Goal: Information Seeking & Learning: Learn about a topic

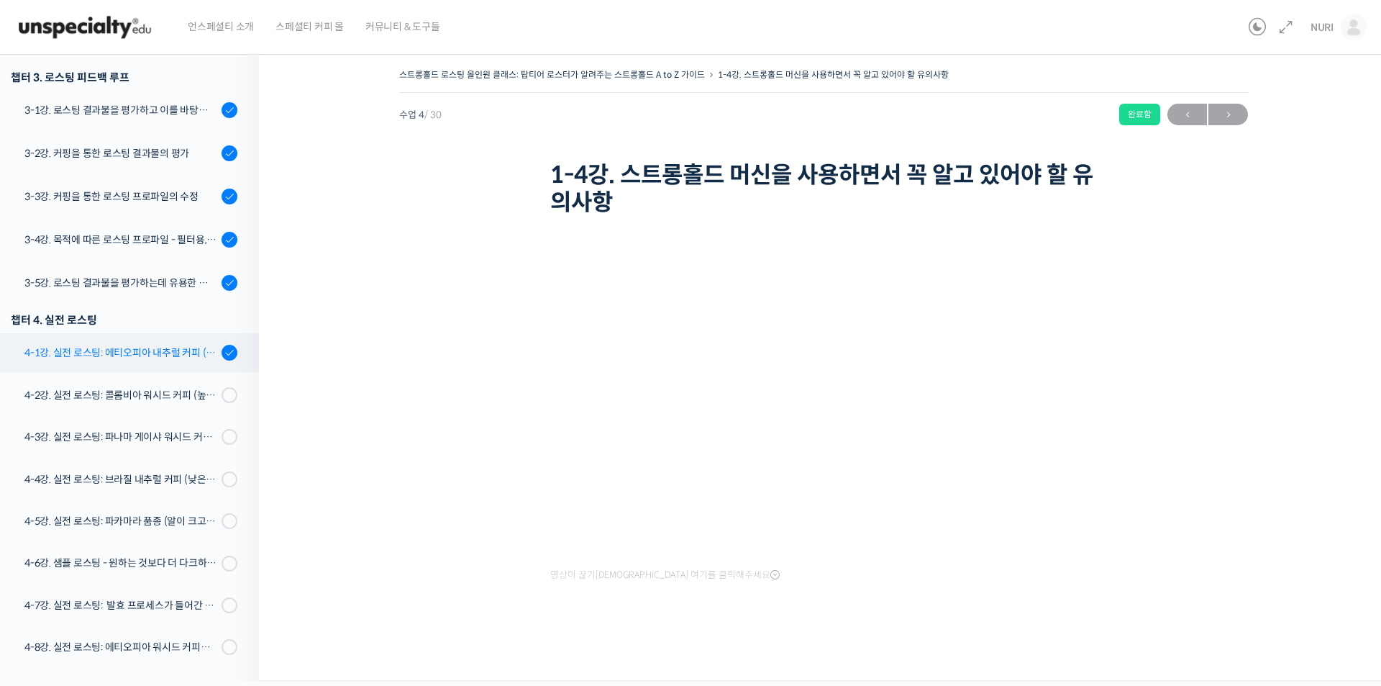
scroll to position [793, 0]
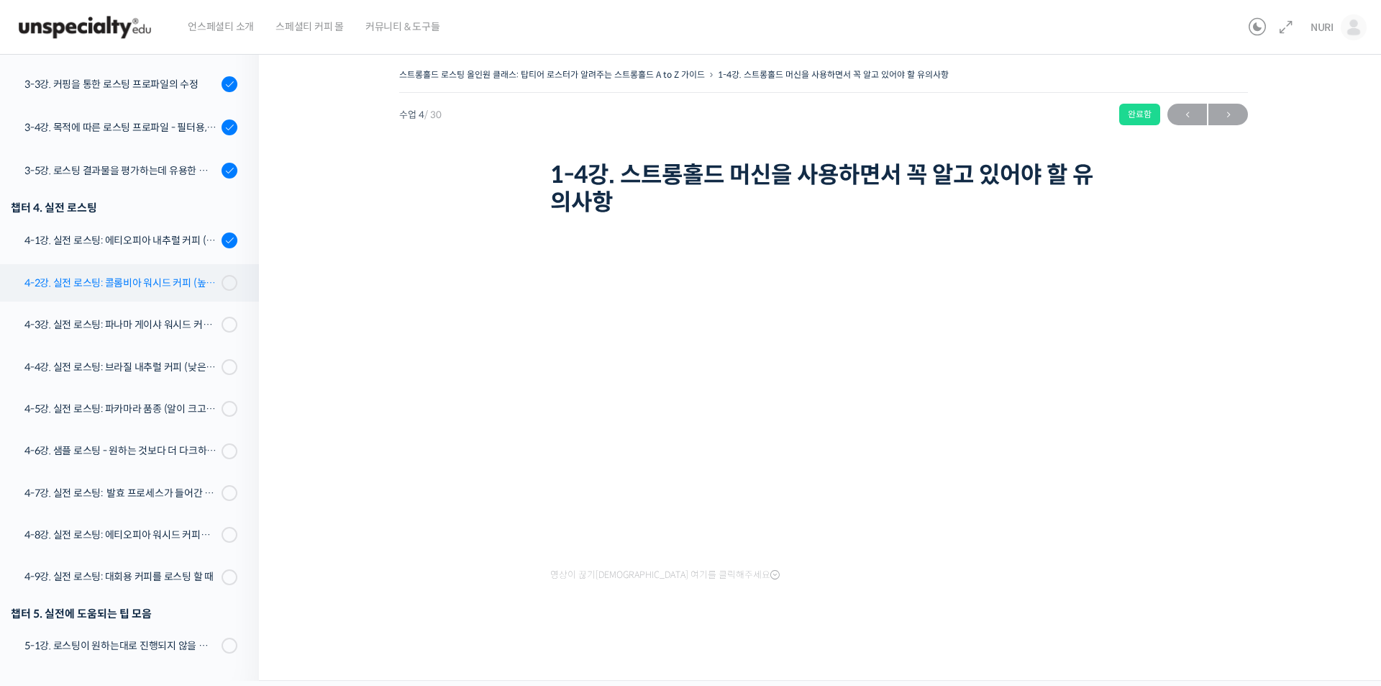
click at [135, 283] on div "4-2강. 실전 로스팅: 콜롬비아 워시드 커피 (높은 밀도와 수분율 때문에 1차 크랙에서 많은 수분을 방출하는 경우)" at bounding box center [120, 283] width 193 height 16
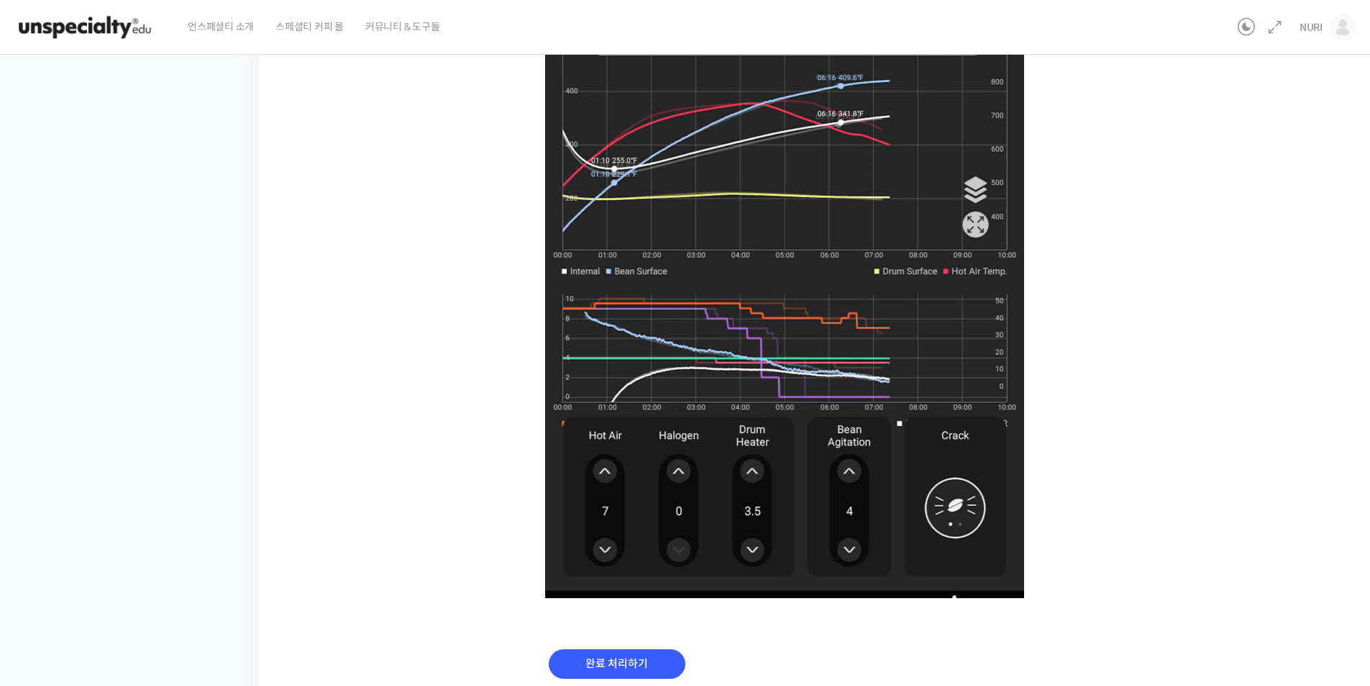
scroll to position [841, 0]
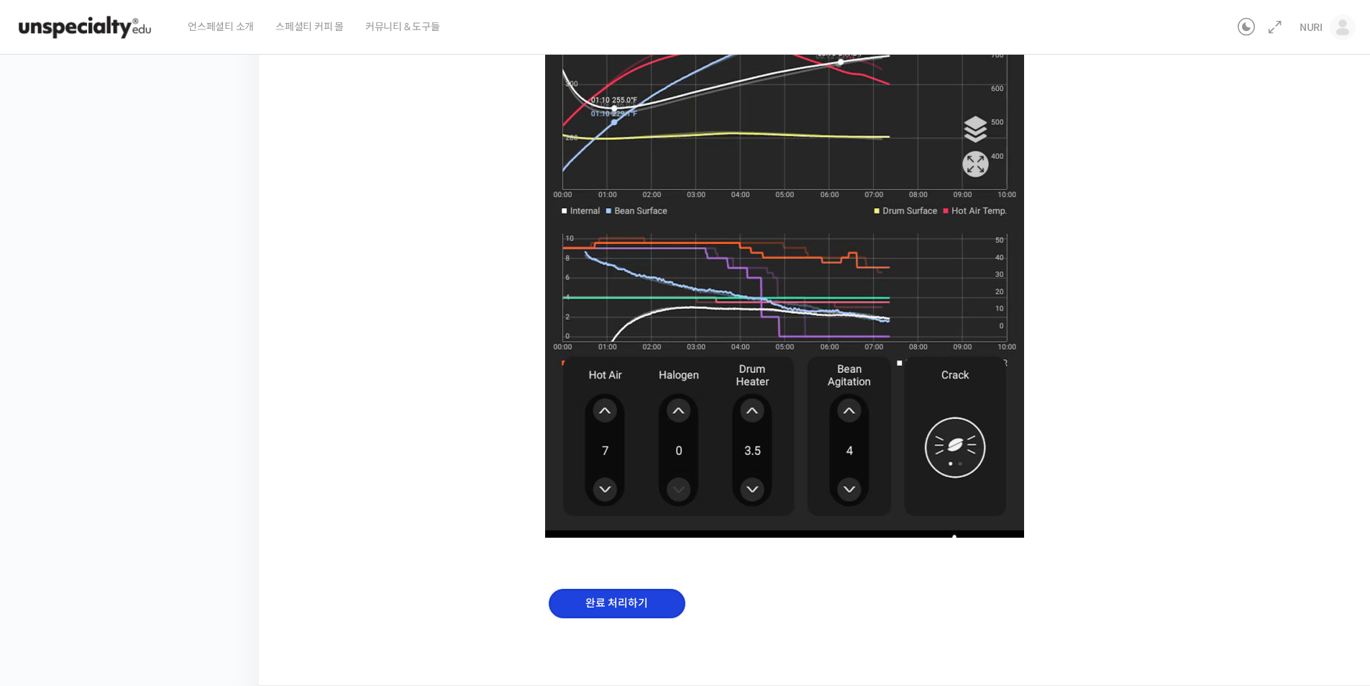
click at [614, 603] on input "완료 처리하기" at bounding box center [617, 602] width 137 height 29
